Goal: Information Seeking & Learning: Learn about a topic

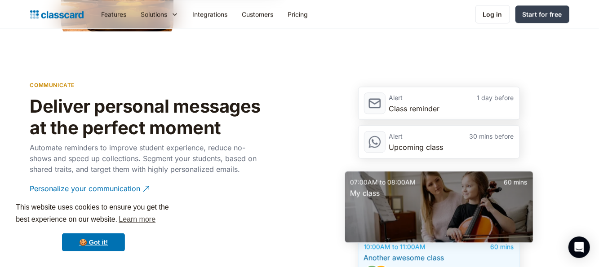
scroll to position [1123, 0]
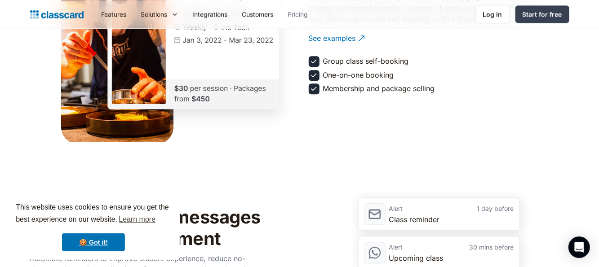
click at [300, 11] on link "Pricing" at bounding box center [298, 14] width 35 height 20
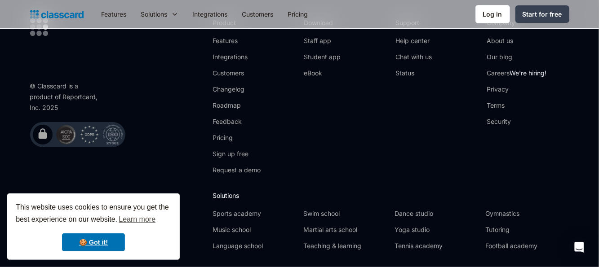
scroll to position [1831, 0]
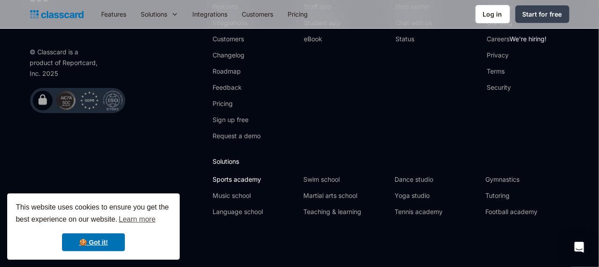
click at [239, 177] on link "Sports academy" at bounding box center [254, 179] width 84 height 9
